Goal: Navigation & Orientation: Find specific page/section

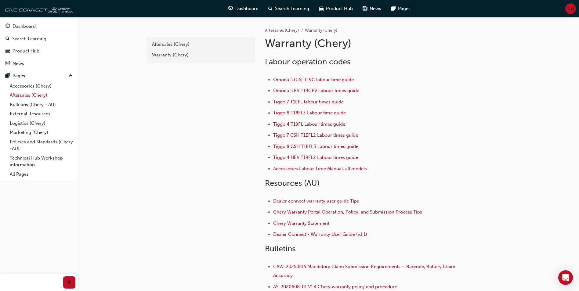
click at [23, 95] on link "Aftersales (Chery)" at bounding box center [41, 95] width 68 height 9
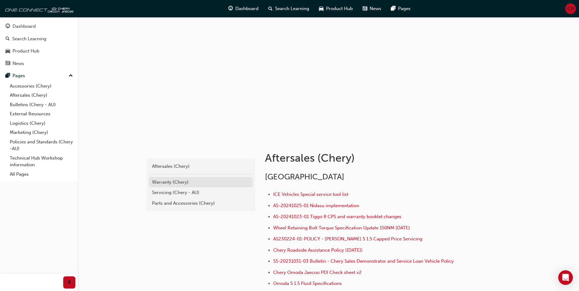
click at [158, 183] on div "Warranty (Chery)" at bounding box center [201, 182] width 98 height 7
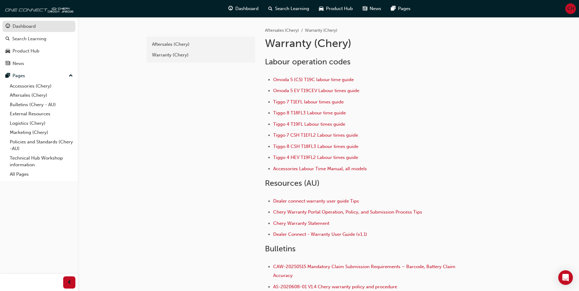
click at [20, 23] on div "Dashboard" at bounding box center [38, 27] width 67 height 8
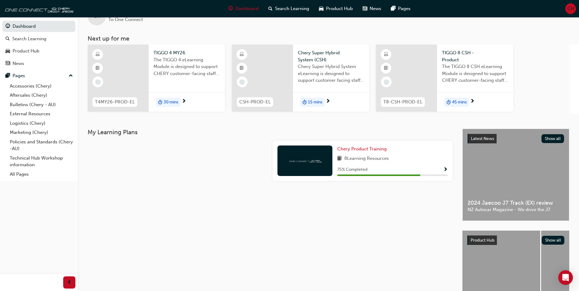
scroll to position [31, 0]
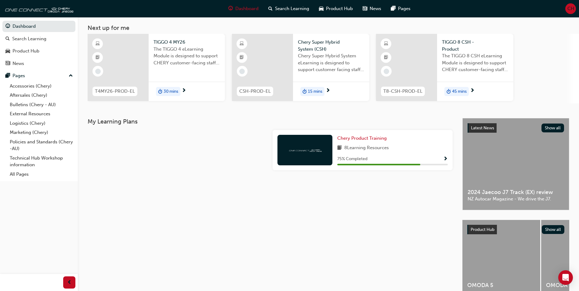
click at [114, 121] on h3 "My Learning Plans" at bounding box center [270, 121] width 365 height 7
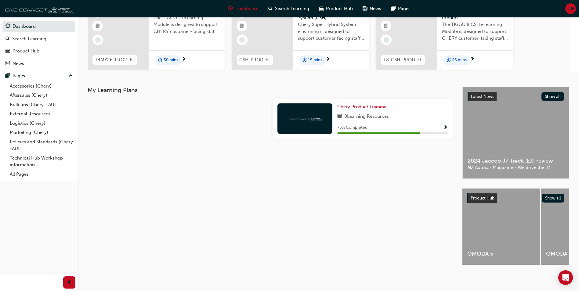
scroll to position [0, 0]
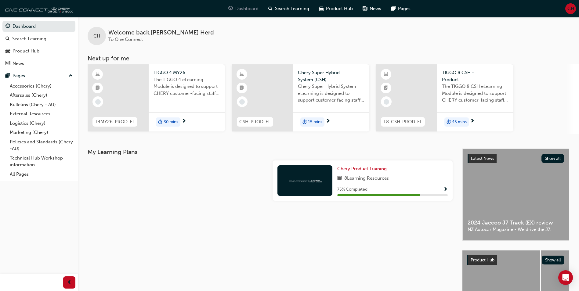
click at [242, 4] on div "Dashboard" at bounding box center [244, 8] width 40 height 13
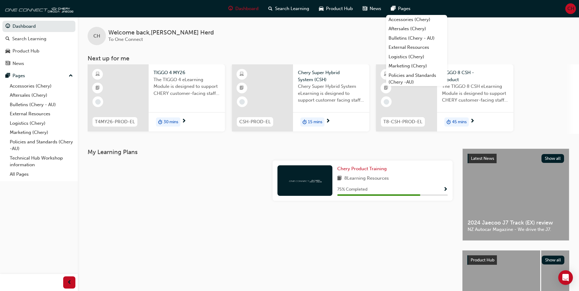
click at [570, 6] on span "CH" at bounding box center [571, 8] width 7 height 7
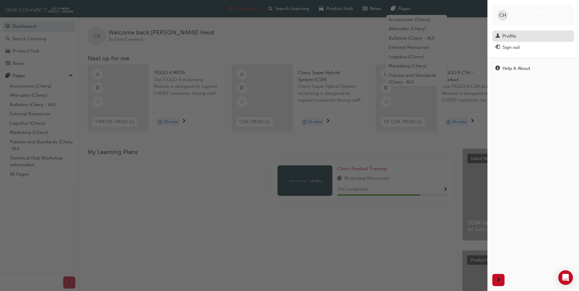
click at [512, 35] on div "Profile" at bounding box center [510, 36] width 14 height 7
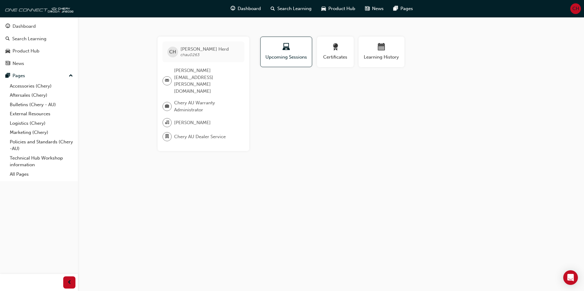
click at [188, 49] on span "Cindy Herd" at bounding box center [205, 48] width 48 height 5
click at [173, 51] on span "CH" at bounding box center [172, 52] width 7 height 7
click at [200, 50] on span "Cindy Herd" at bounding box center [205, 48] width 48 height 5
click at [339, 54] on span "Certificates" at bounding box center [335, 57] width 27 height 7
click at [377, 49] on div "button" at bounding box center [381, 47] width 37 height 9
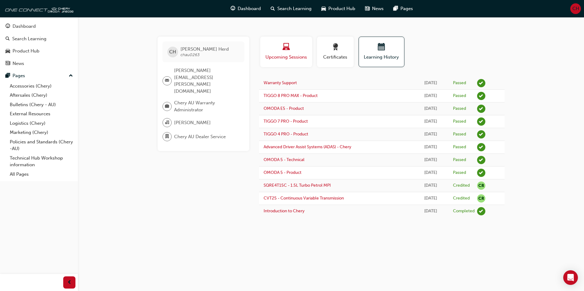
click at [283, 54] on span "Upcoming Sessions" at bounding box center [286, 57] width 43 height 7
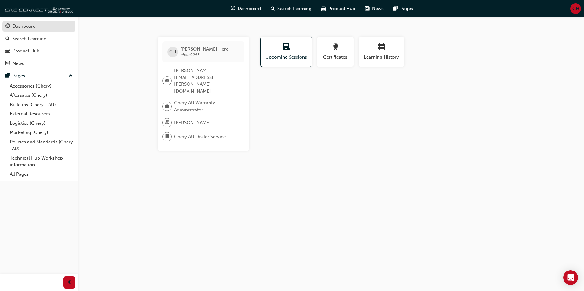
click at [16, 25] on div "Dashboard" at bounding box center [24, 26] width 23 height 7
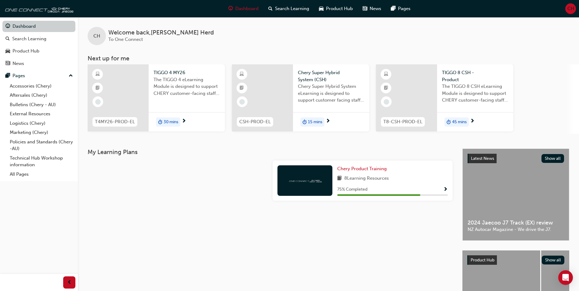
click at [13, 24] on link "Dashboard" at bounding box center [38, 26] width 73 height 11
click at [16, 23] on link "Dashboard" at bounding box center [38, 26] width 73 height 11
click at [18, 25] on link "Dashboard" at bounding box center [38, 26] width 73 height 11
click at [69, 73] on span "up-icon" at bounding box center [71, 76] width 4 height 8
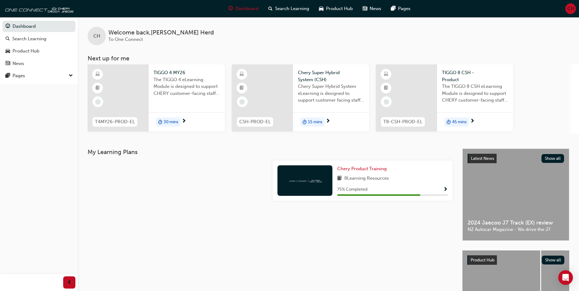
click at [69, 73] on span "down-icon" at bounding box center [71, 76] width 4 height 8
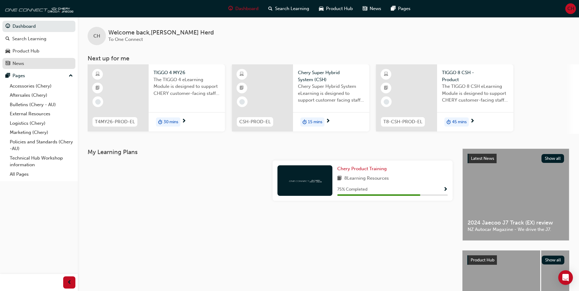
click at [39, 62] on div "News" at bounding box center [38, 64] width 67 height 8
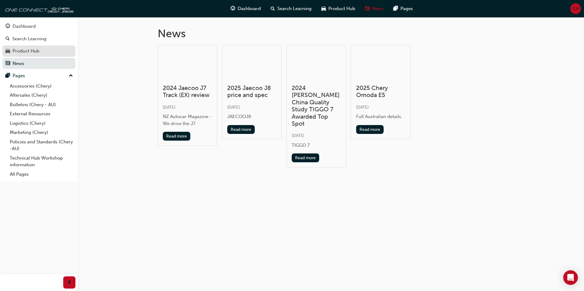
click at [24, 50] on div "Product Hub" at bounding box center [26, 51] width 27 height 7
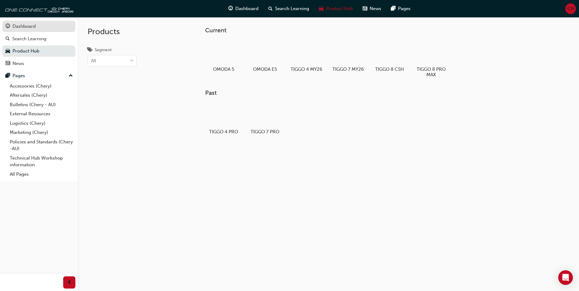
click at [19, 26] on div "Dashboard" at bounding box center [24, 26] width 23 height 7
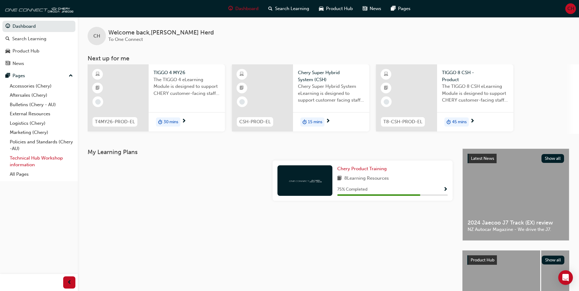
click at [23, 159] on link "Technical Hub Workshop information" at bounding box center [41, 162] width 68 height 16
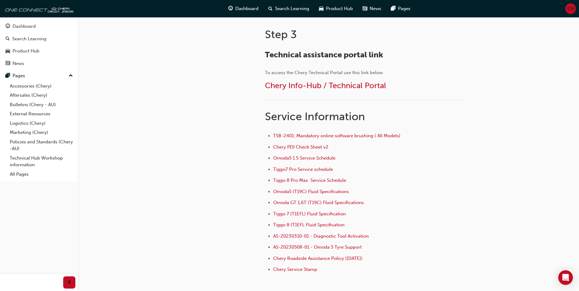
scroll to position [367, 0]
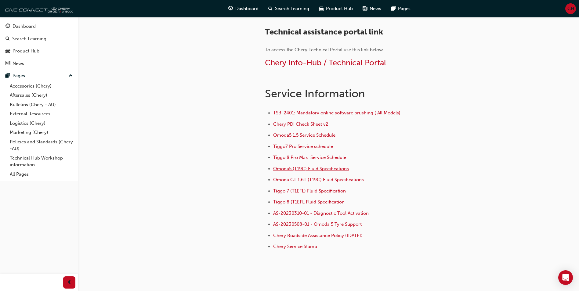
click at [319, 169] on span "Omoda5 (T19C) Fluid Specifications" at bounding box center [311, 168] width 76 height 5
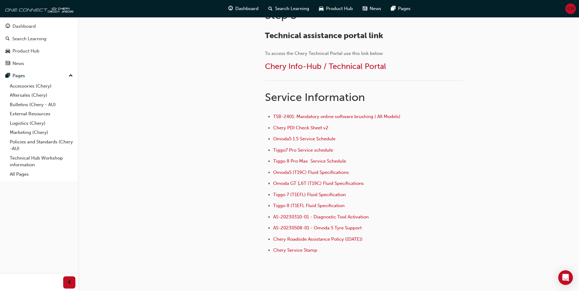
scroll to position [386, 0]
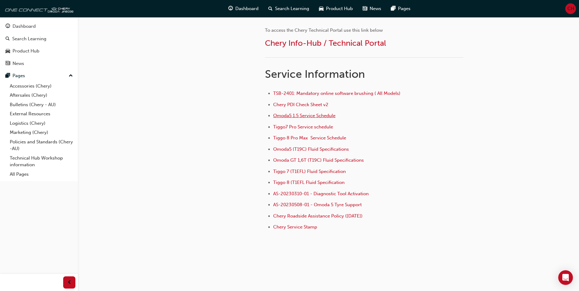
click at [288, 115] on span "Omoda5 1.5 Service Schedule" at bounding box center [304, 115] width 62 height 5
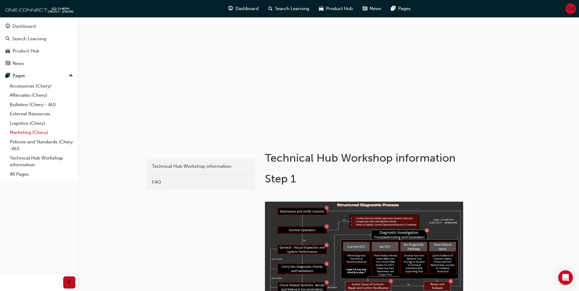
click at [15, 133] on link "Marketing (Chery)" at bounding box center [41, 132] width 68 height 9
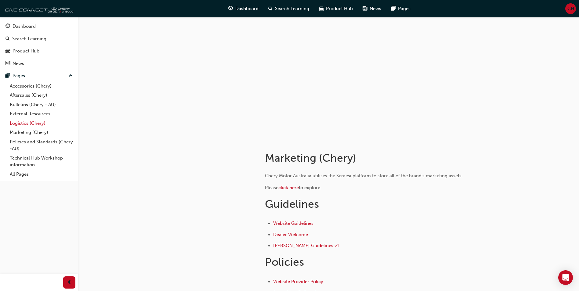
click at [16, 123] on link "Logistics (Chery)" at bounding box center [41, 123] width 68 height 9
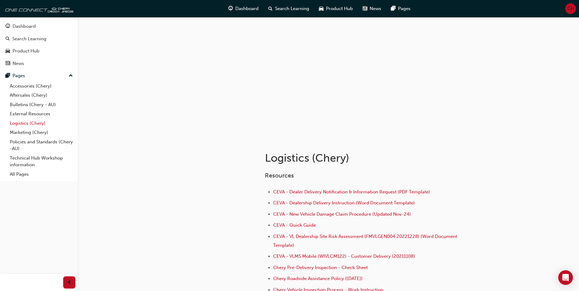
click at [19, 121] on link "Logistics (Chery)" at bounding box center [41, 123] width 68 height 9
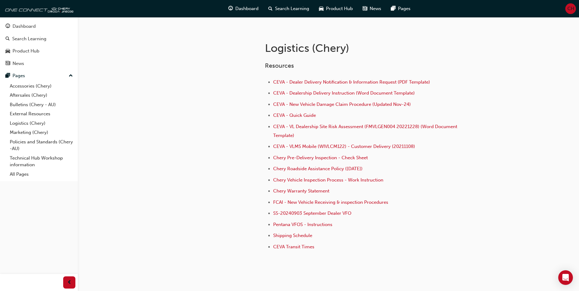
scroll to position [122, 0]
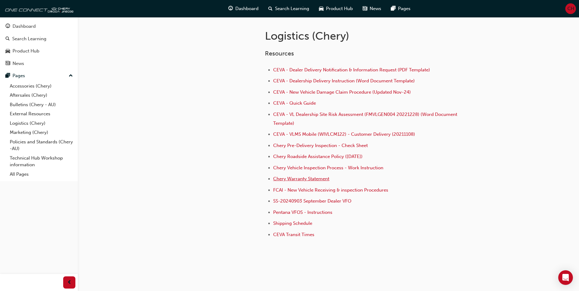
click at [288, 178] on span "Chery Warranty Statement" at bounding box center [301, 178] width 56 height 5
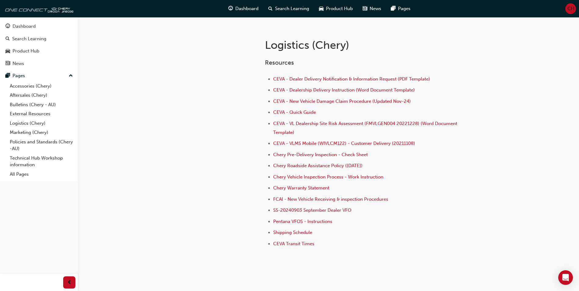
scroll to position [122, 0]
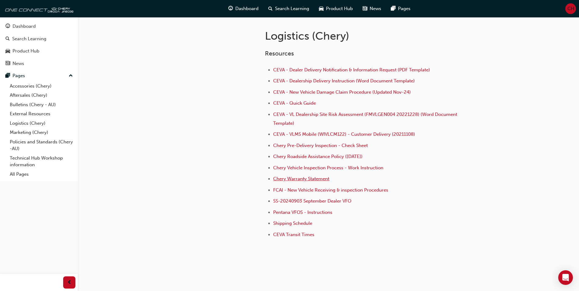
click at [300, 178] on span "Chery Warranty Statement" at bounding box center [301, 178] width 56 height 5
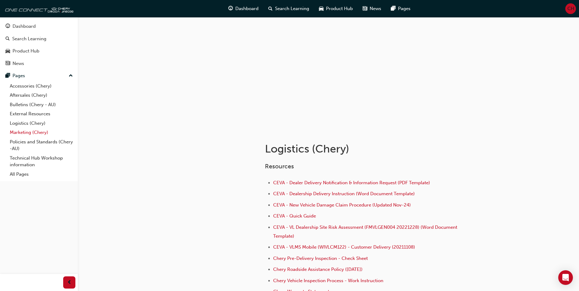
scroll to position [8, 0]
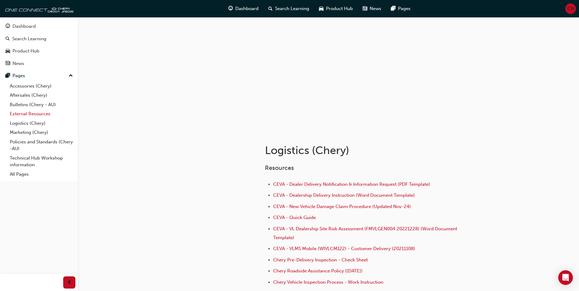
click at [17, 112] on link "External Resources" at bounding box center [41, 113] width 68 height 9
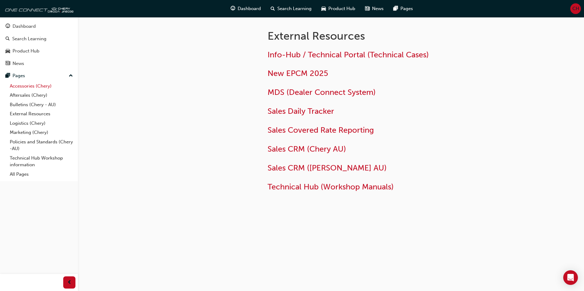
click at [22, 85] on link "Accessories (Chery)" at bounding box center [41, 86] width 68 height 9
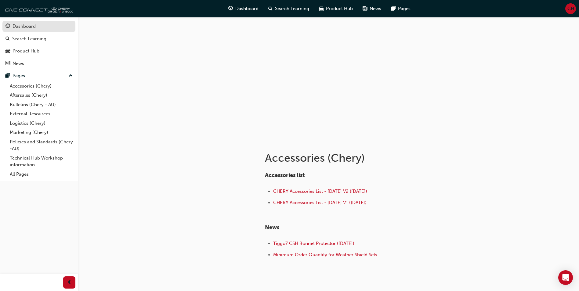
click at [15, 25] on div "Dashboard" at bounding box center [24, 26] width 23 height 7
